Goal: Information Seeking & Learning: Find specific fact

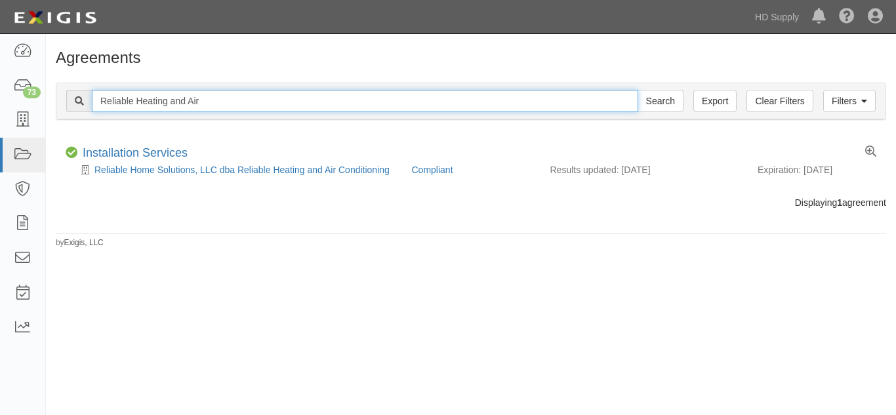
click at [257, 99] on input "Reliable Heating and Air" at bounding box center [365, 101] width 546 height 22
type input "R"
type input "Up to Par Heating and Air LLC"
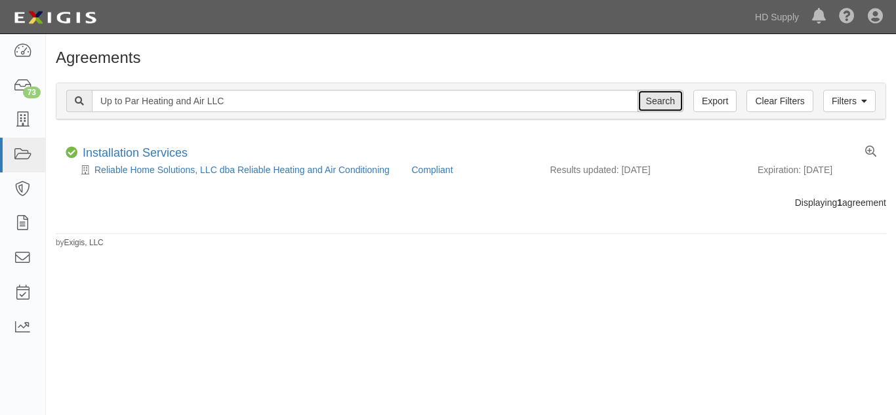
click at [655, 105] on input "Search" at bounding box center [661, 101] width 46 height 22
